Goal: Information Seeking & Learning: Find specific fact

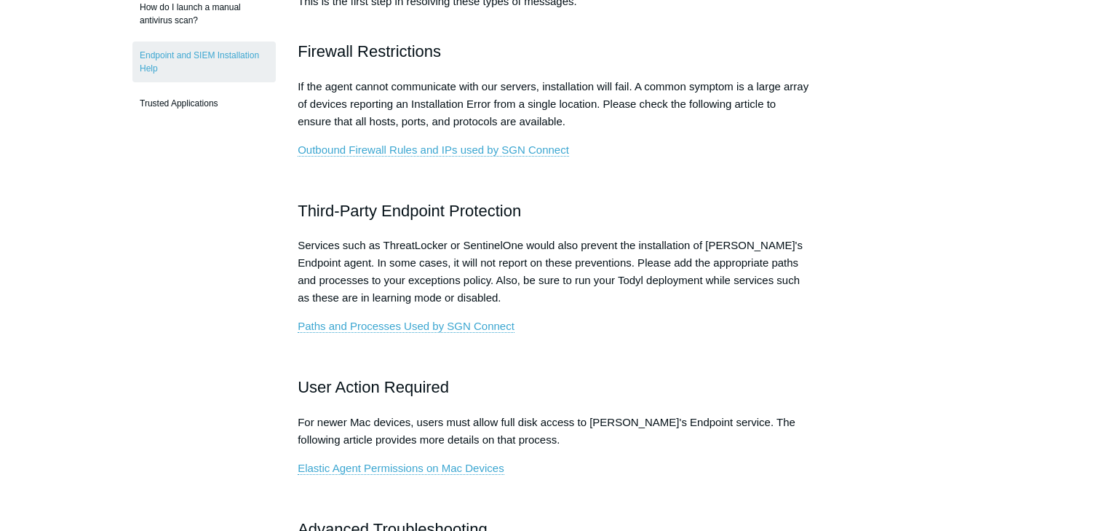
scroll to position [466, 0]
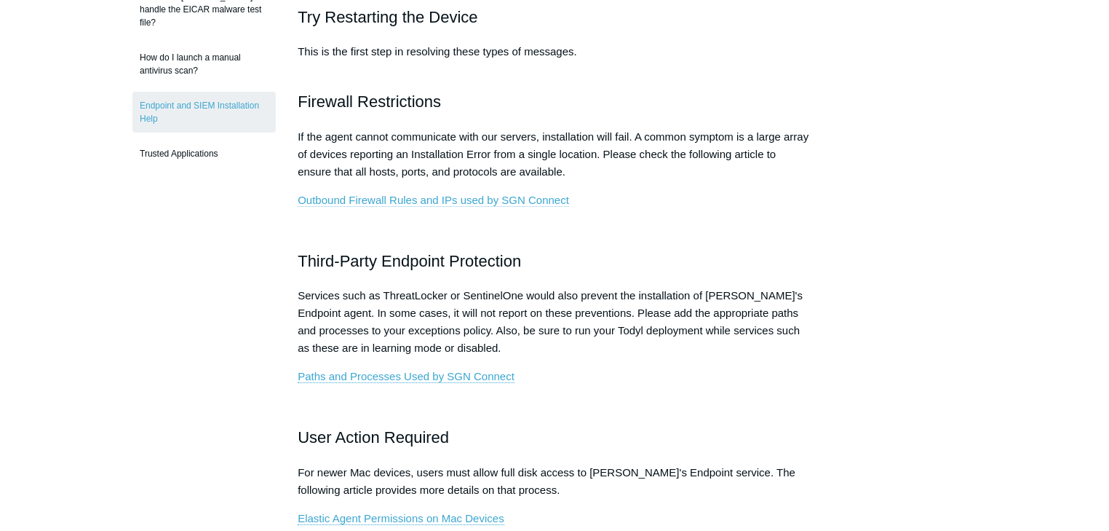
click at [380, 201] on link "Outbound Firewall Rules and IPs used by SGN Connect" at bounding box center [433, 200] width 271 height 13
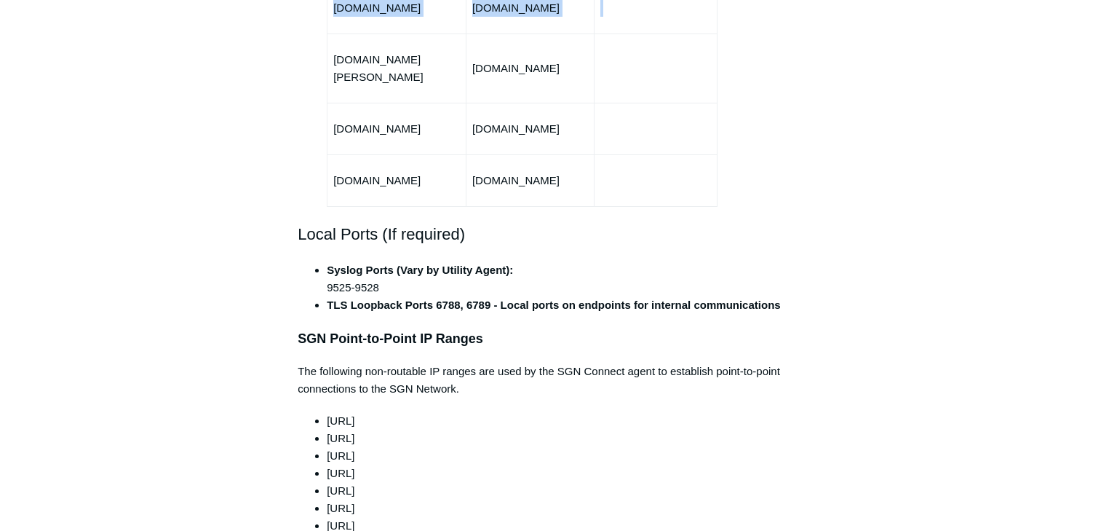
scroll to position [964, 0]
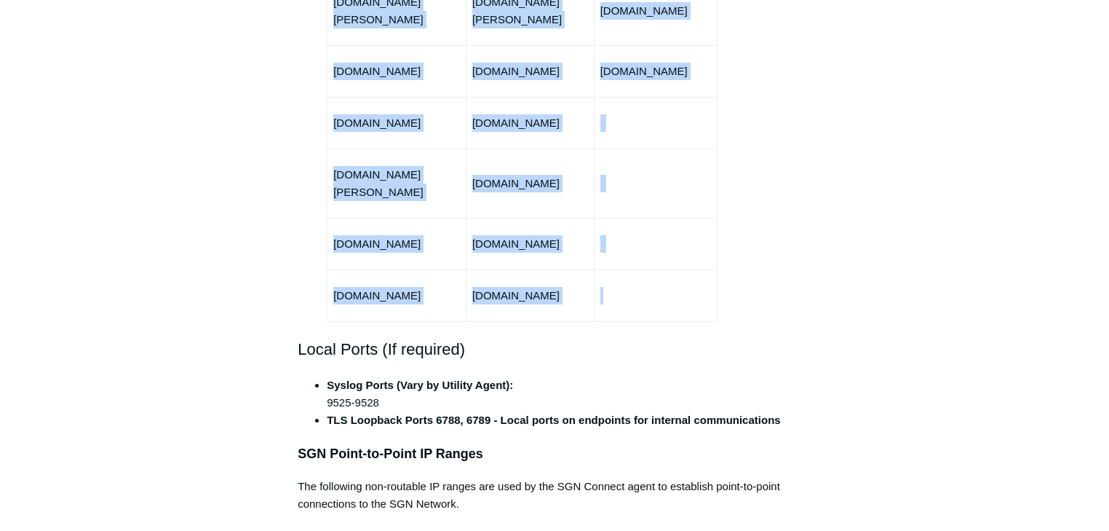
drag, startPoint x: 298, startPoint y: 31, endPoint x: 638, endPoint y: 246, distance: 403.0
copy div "Loremi 5 - Dolors Ametconsectet Adip eli seddoeius TEM & INC utlab et *.dolor.m…"
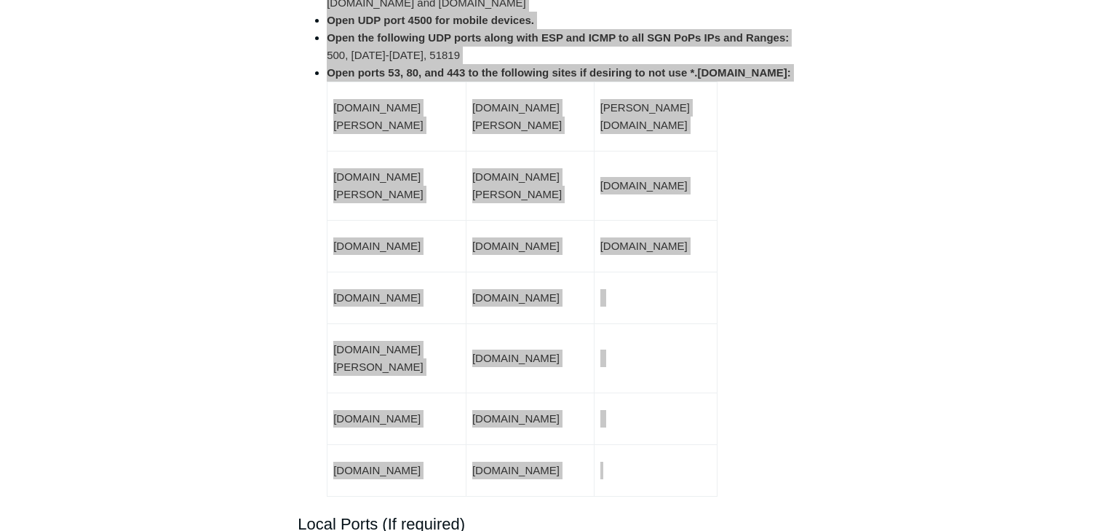
scroll to position [614, 0]
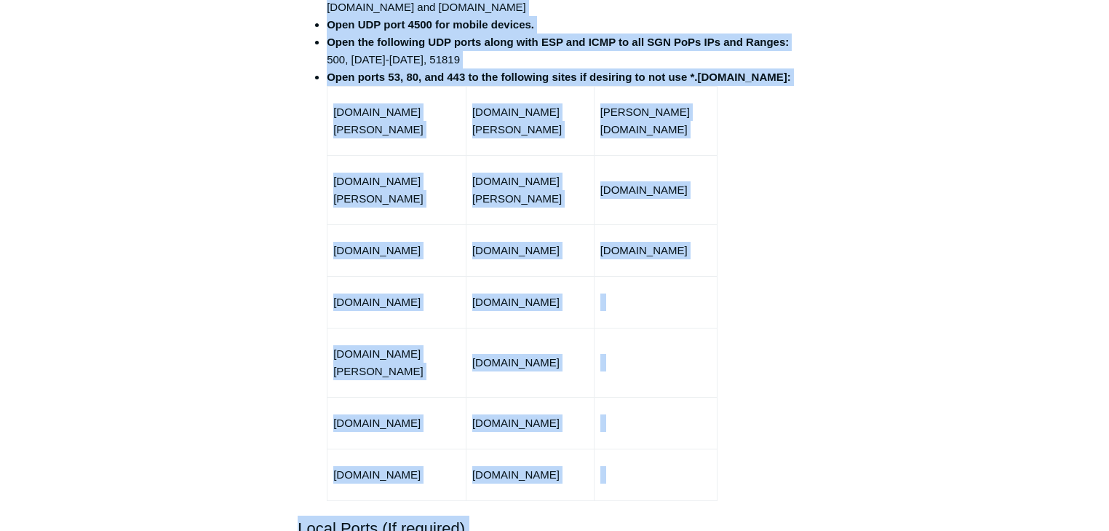
scroll to position [814, 0]
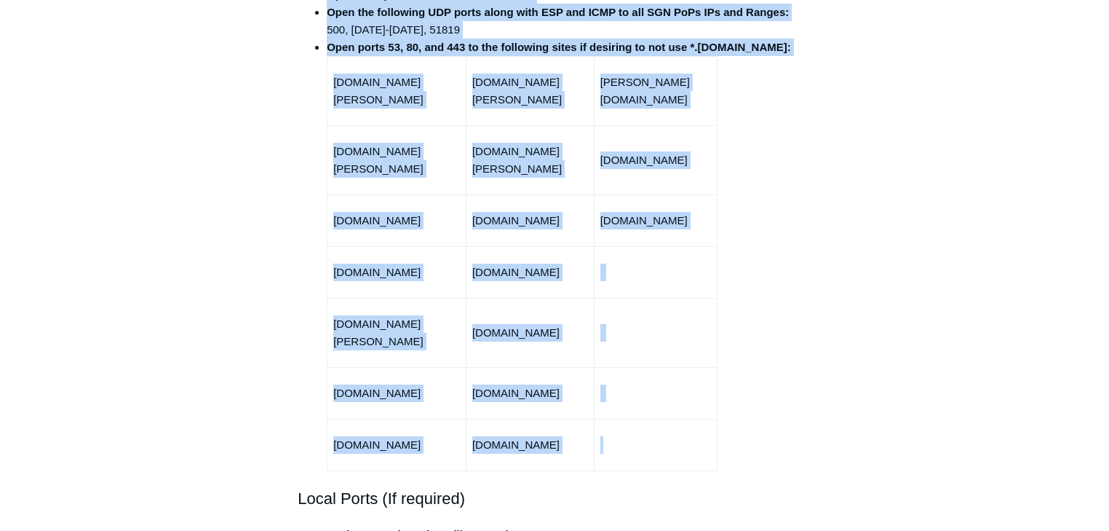
drag, startPoint x: 299, startPoint y: 104, endPoint x: 658, endPoint y: 429, distance: 484.4
copy div "Lorem ips Dolorsita Cons ad ELI Seddoei Tempor 2 - Incidi Utlaboreetdol Magn al…"
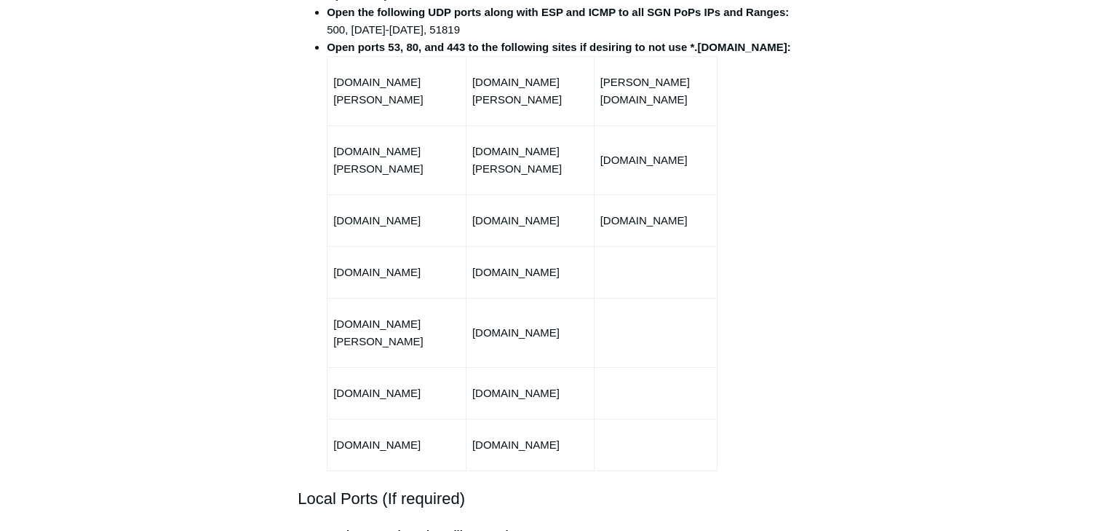
drag, startPoint x: 985, startPoint y: 236, endPoint x: 977, endPoint y: 230, distance: 10.5
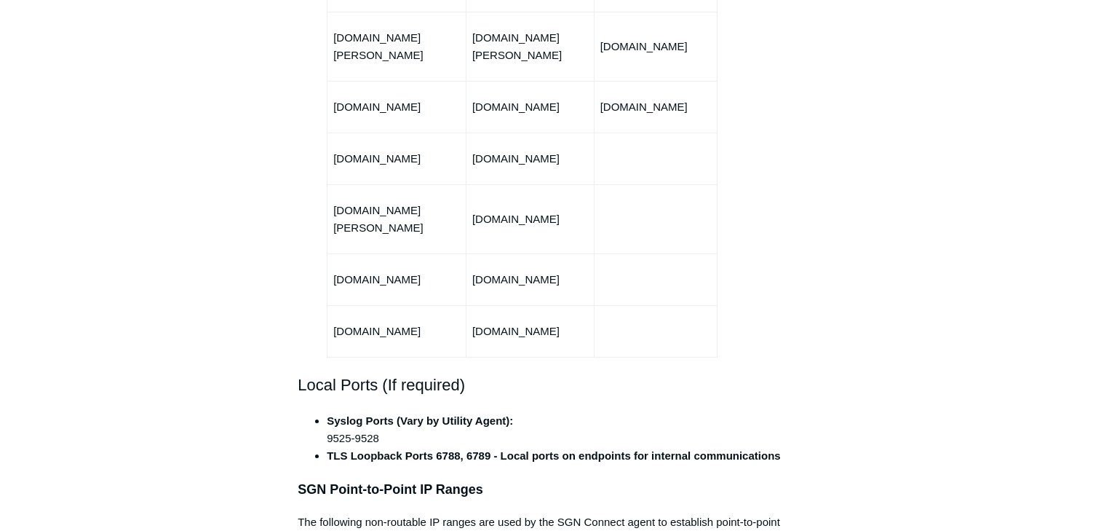
scroll to position [698, 0]
